Goal: Use online tool/utility: Utilize a website feature to perform a specific function

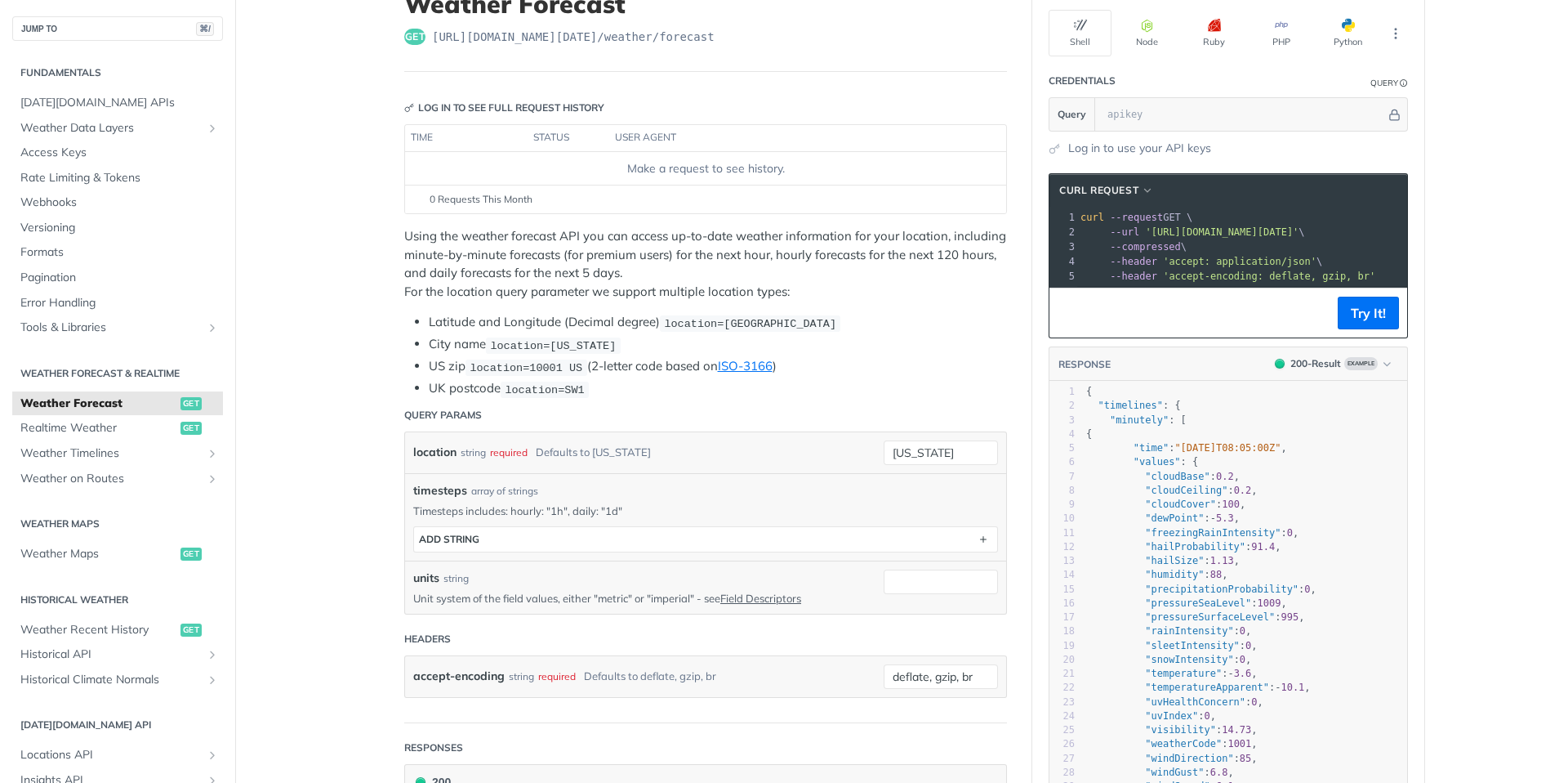
scroll to position [127, 0]
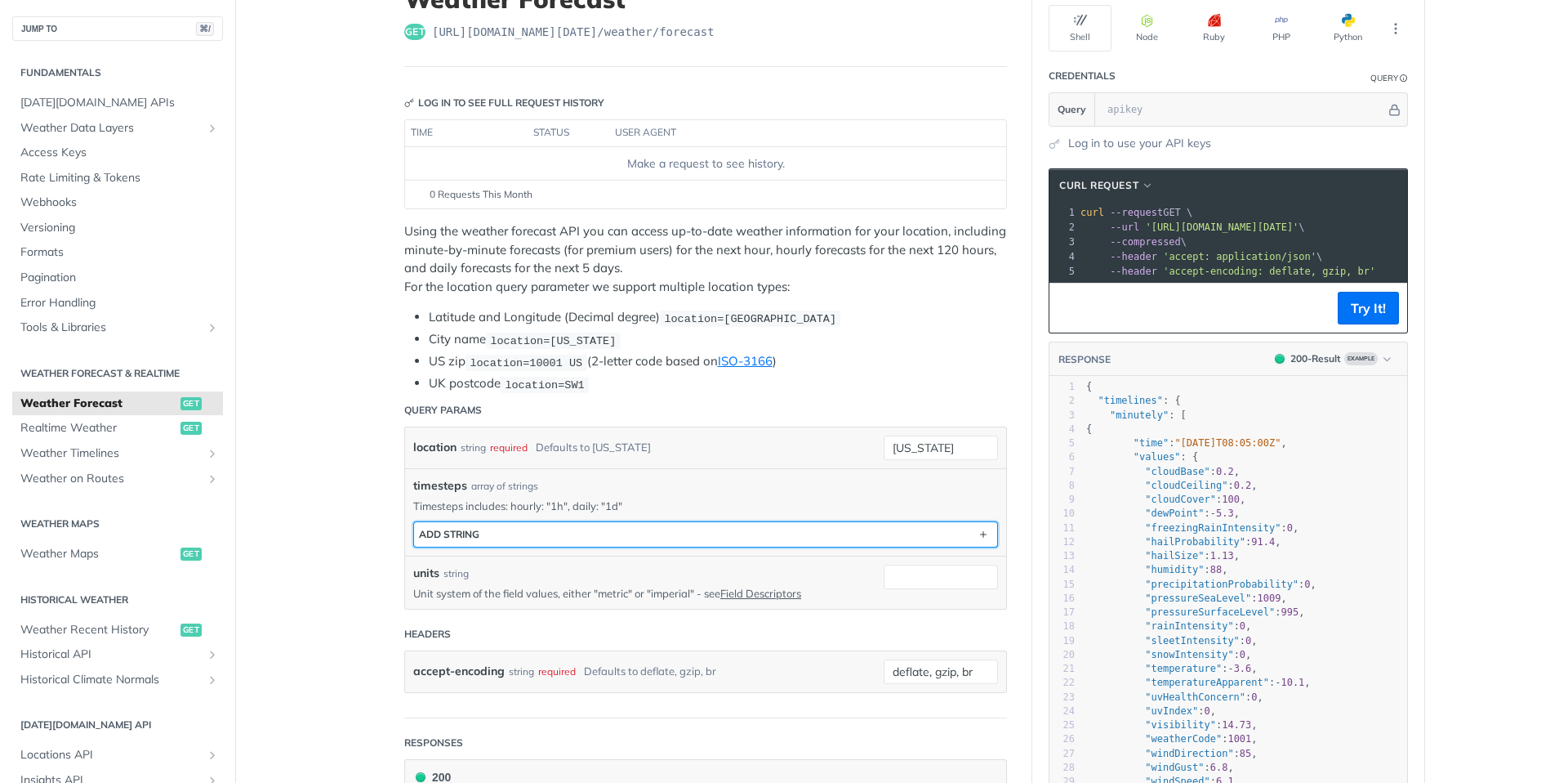
click at [511, 527] on button "ADD string" at bounding box center [706, 535] width 584 height 25
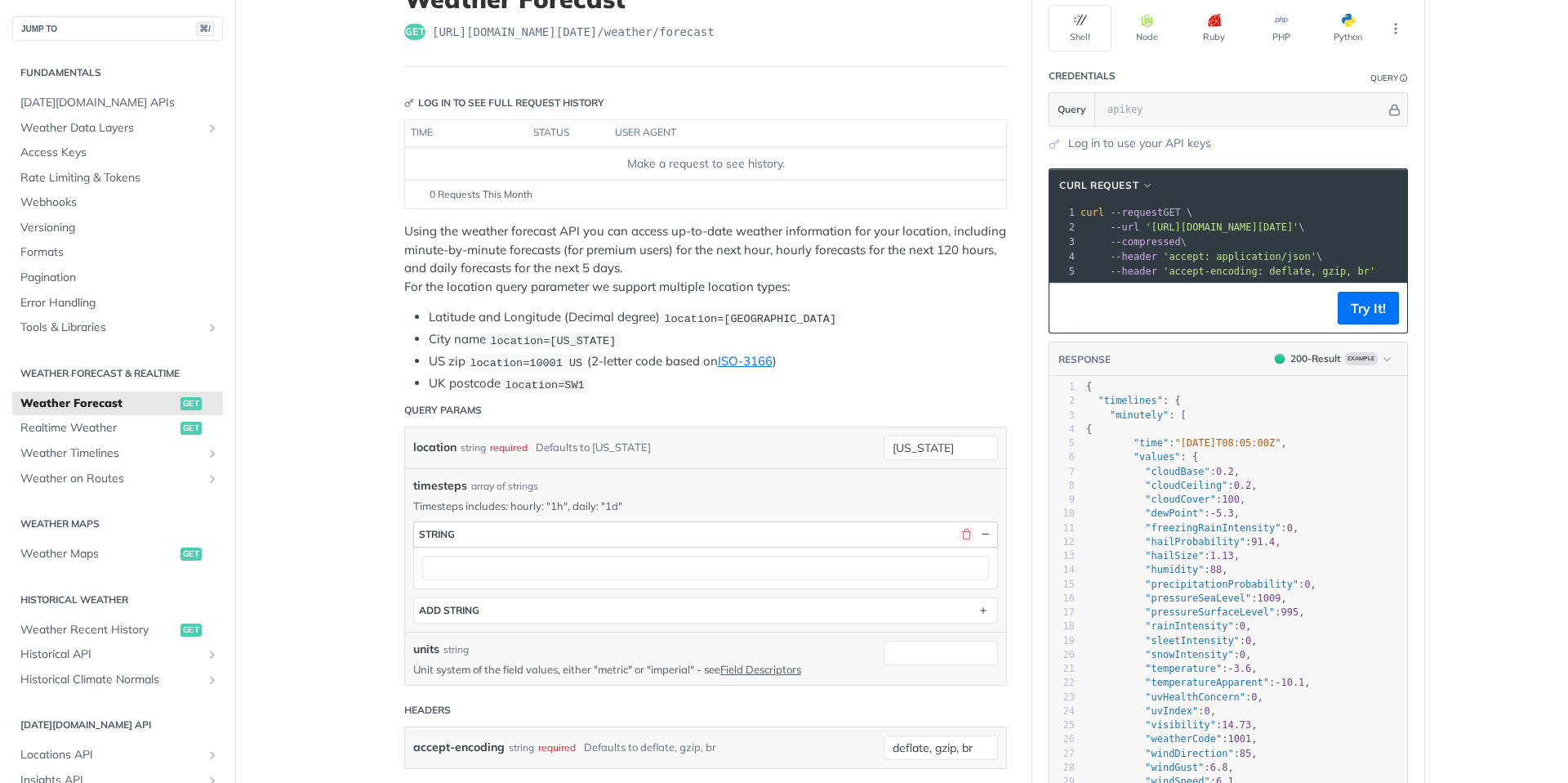
click at [963, 531] on button "button" at bounding box center [966, 535] width 15 height 15
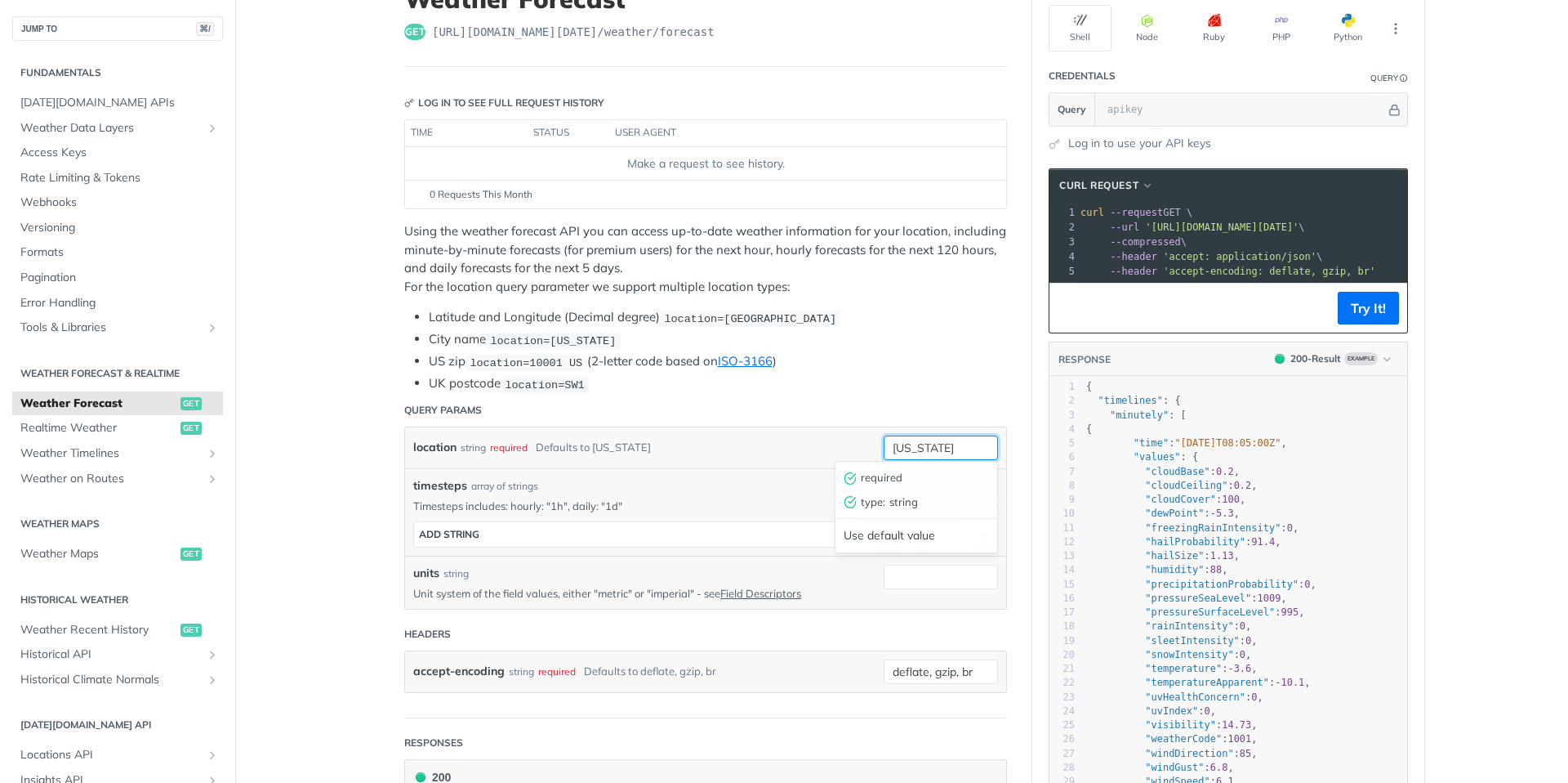
click at [955, 443] on input "[US_STATE]" at bounding box center [941, 448] width 115 height 25
type input "tallahassee"
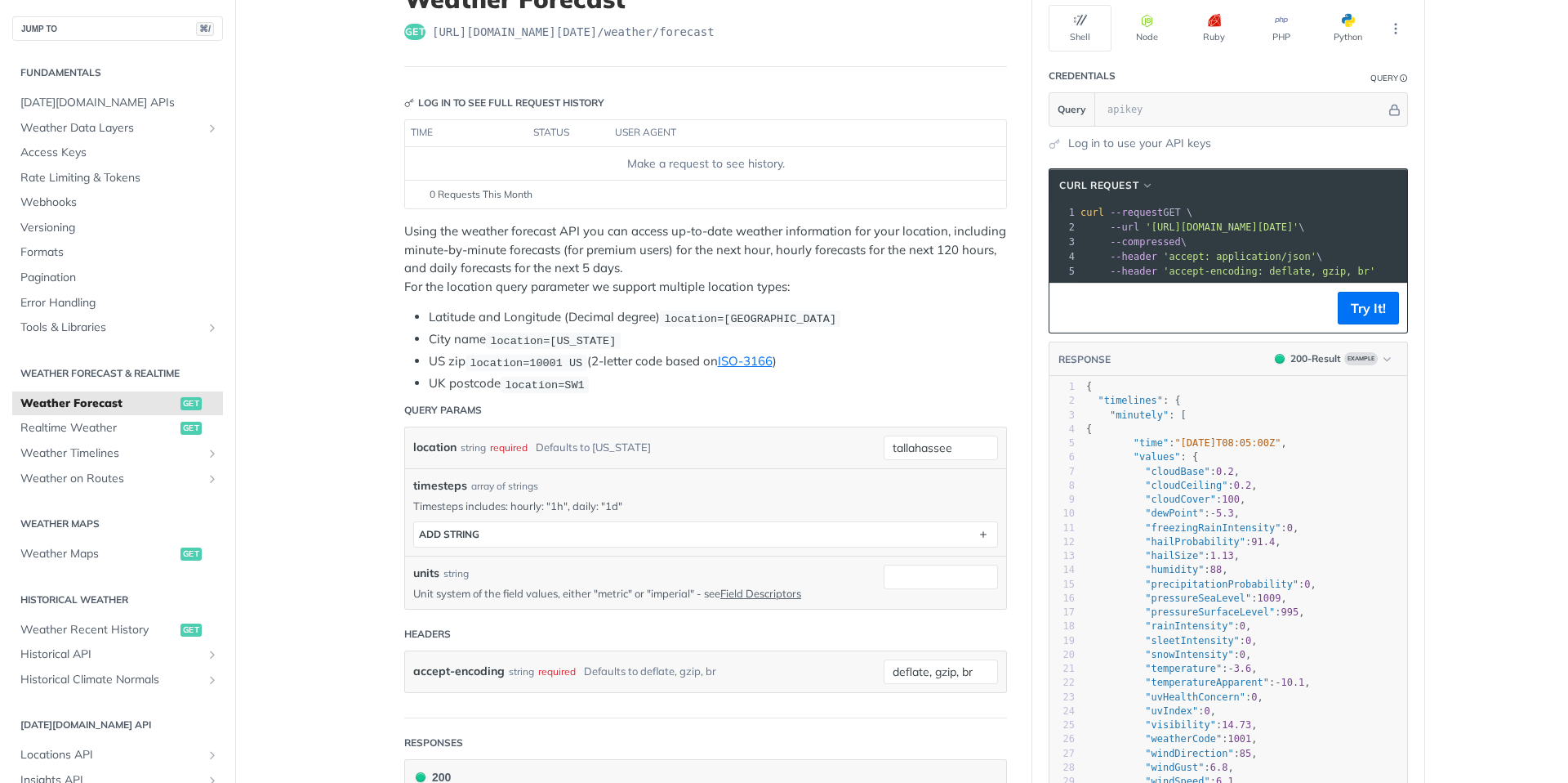
click at [804, 468] on div "timesteps array of strings Timesteps includes: hourly: "1h", daily: "1d" timest…" at bounding box center [706, 511] width 601 height 87
click at [1363, 306] on button "Try It!" at bounding box center [1369, 307] width 61 height 32
